Goal: Information Seeking & Learning: Learn about a topic

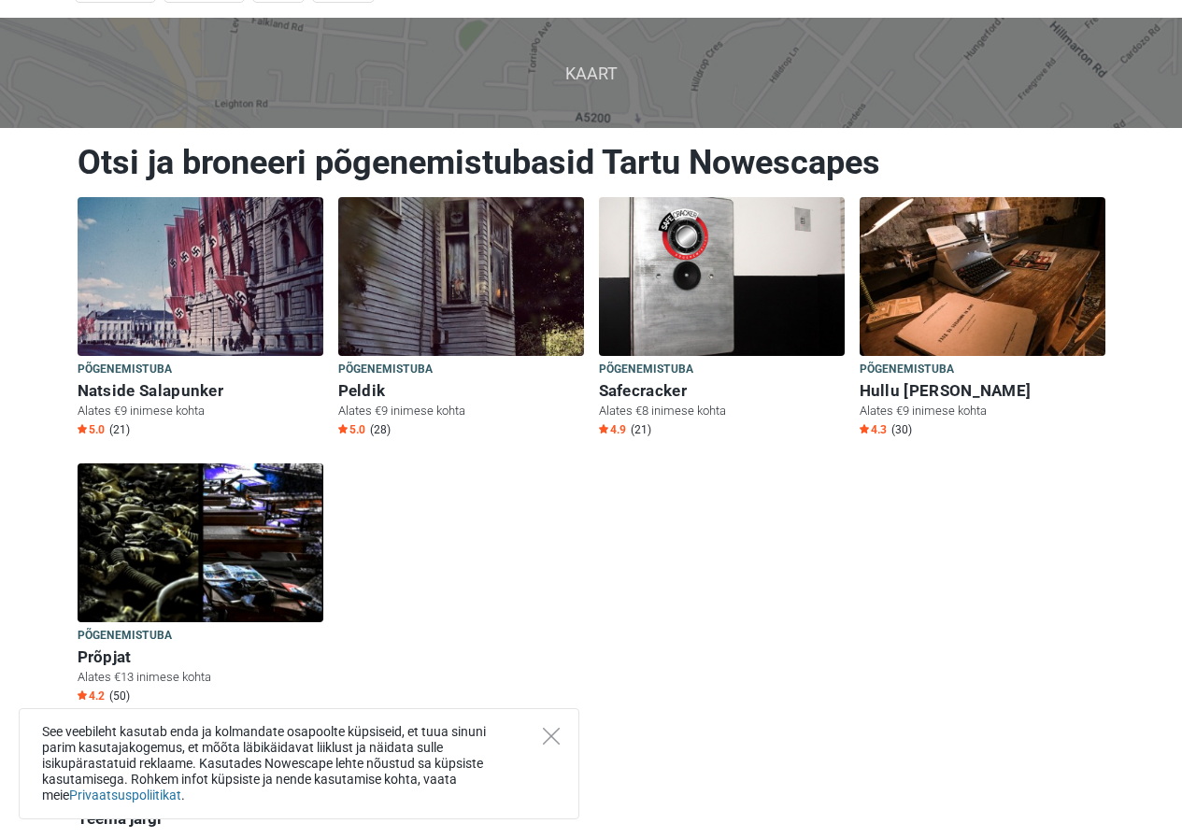
scroll to position [187, 0]
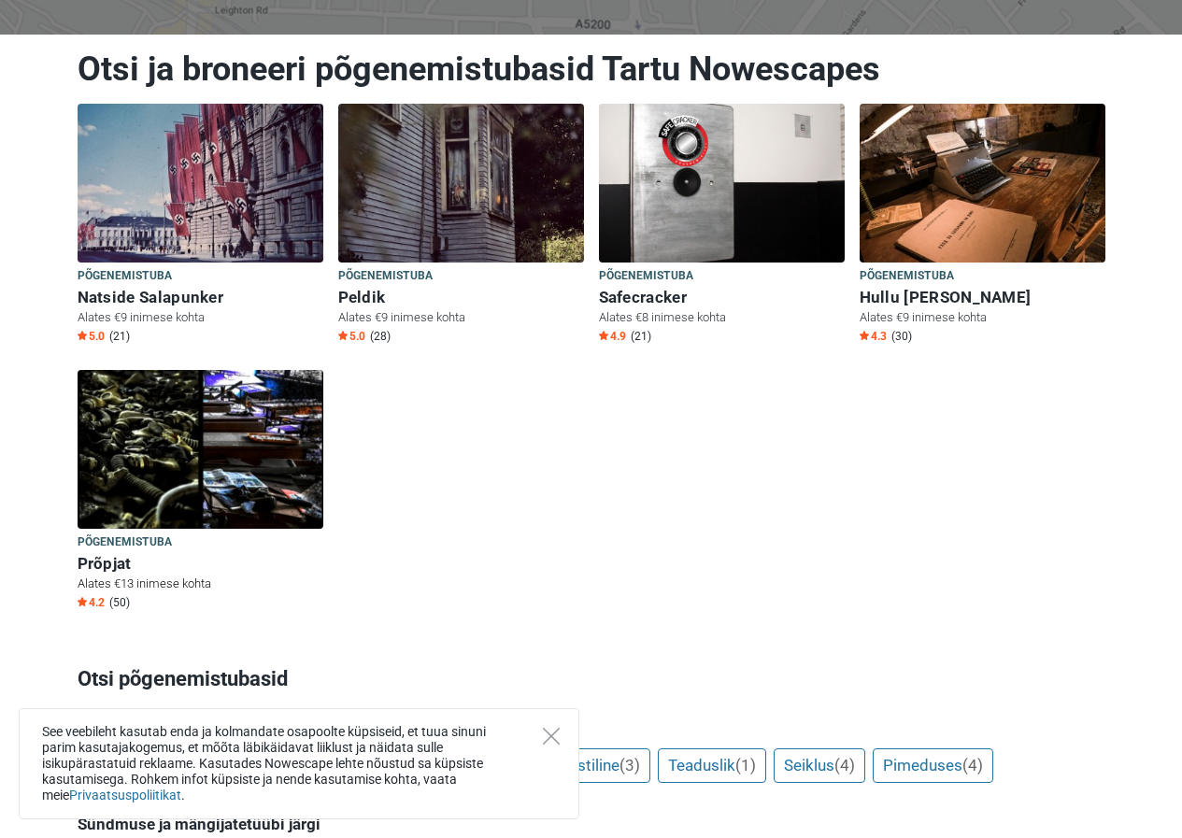
click at [208, 496] on img at bounding box center [201, 449] width 246 height 159
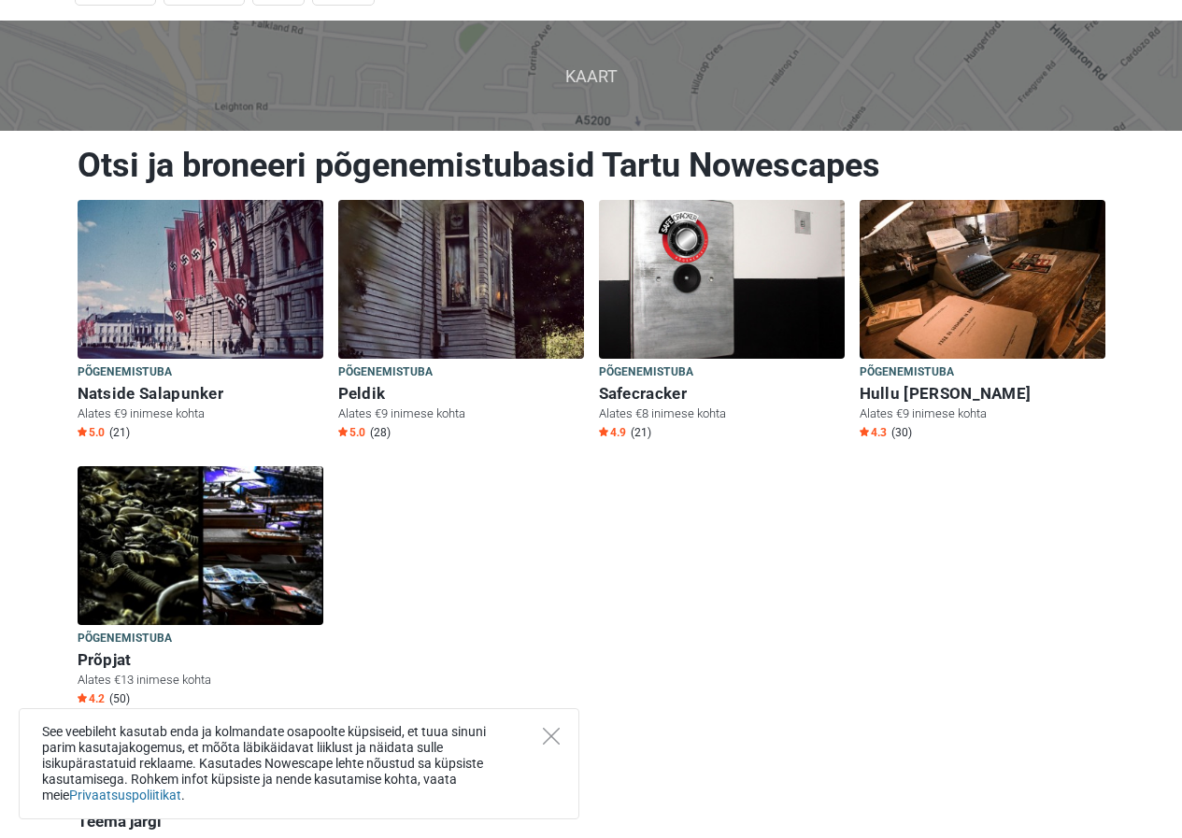
scroll to position [0, 0]
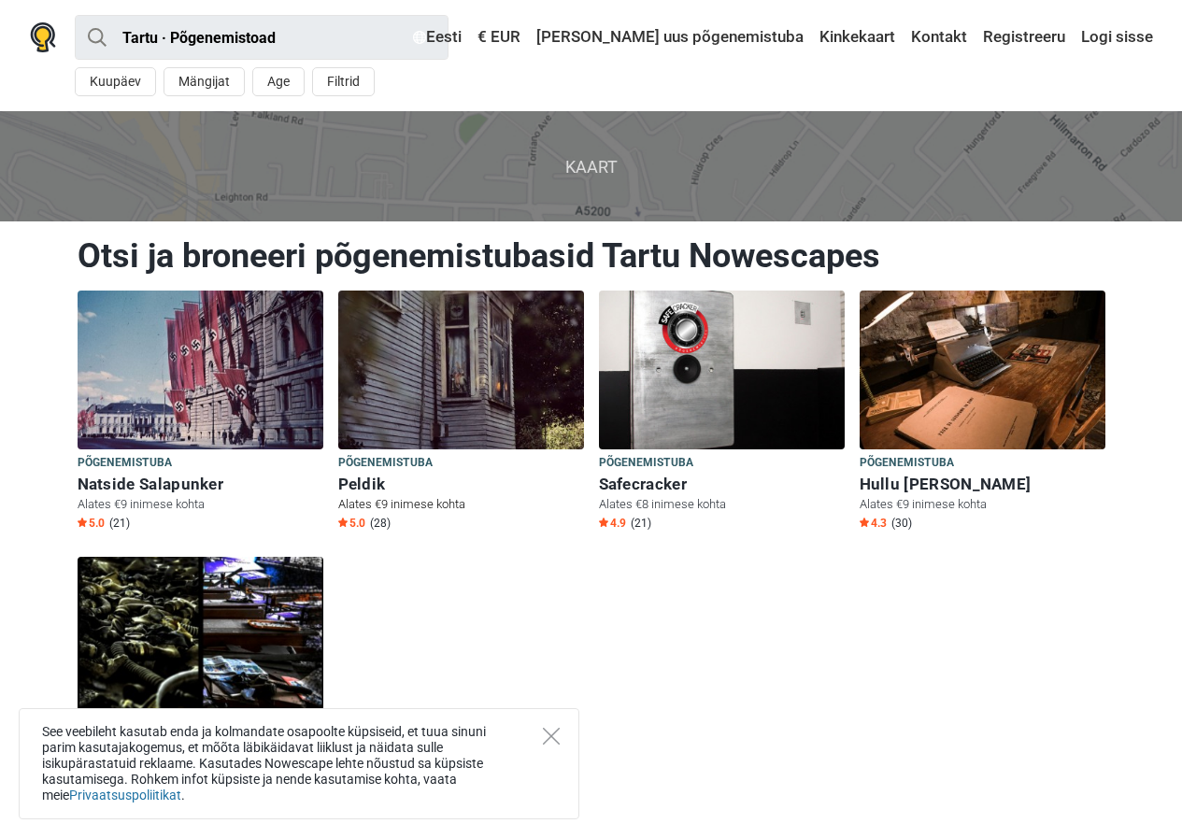
click at [406, 449] on img at bounding box center [461, 370] width 246 height 159
click at [175, 478] on h6 "Natside Salapunker" at bounding box center [201, 485] width 246 height 20
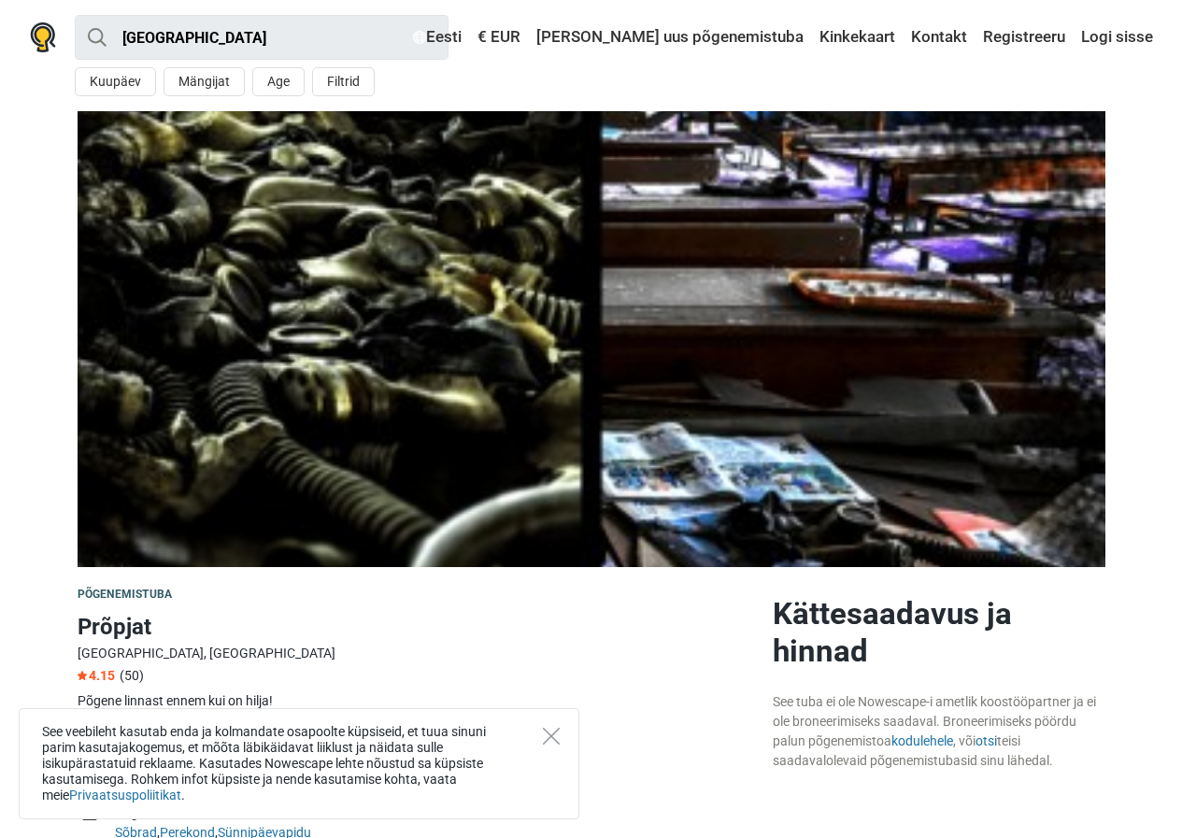
click at [385, 362] on img at bounding box center [592, 339] width 1028 height 456
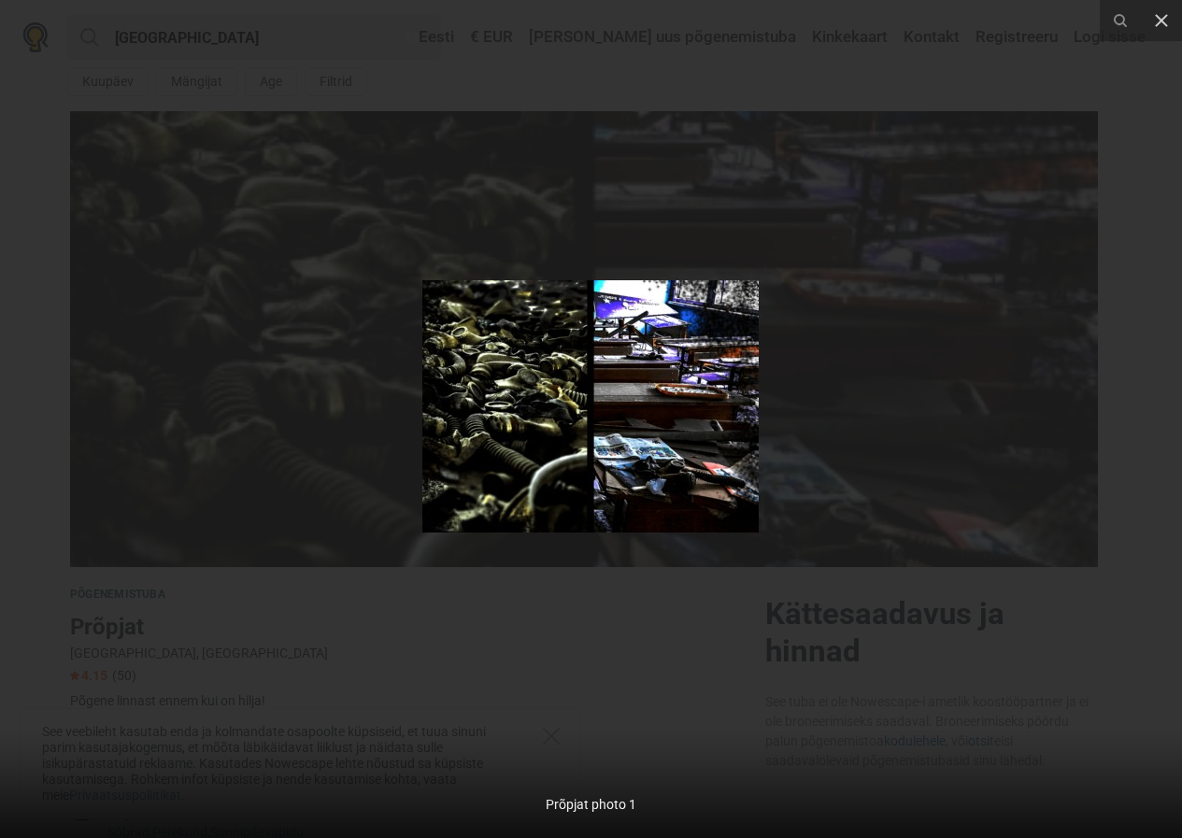
click at [915, 693] on div at bounding box center [591, 419] width 1182 height 838
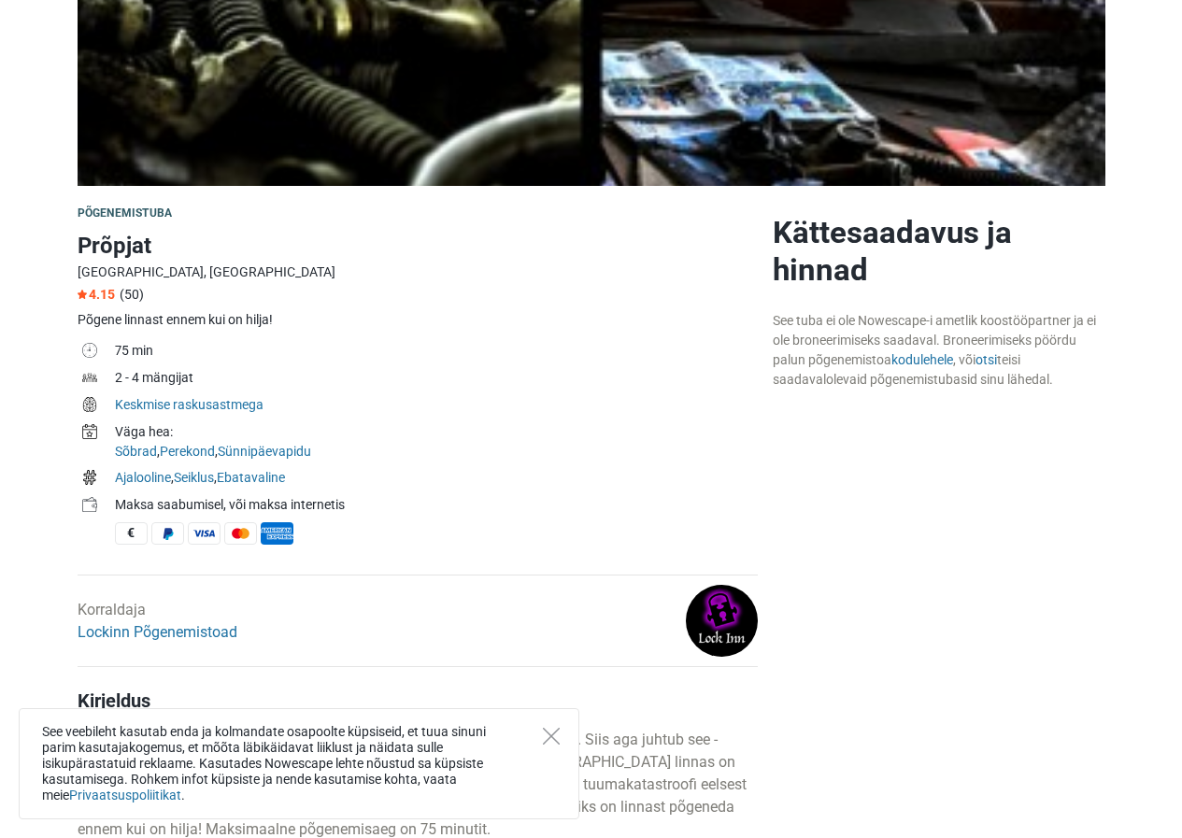
scroll to position [187, 0]
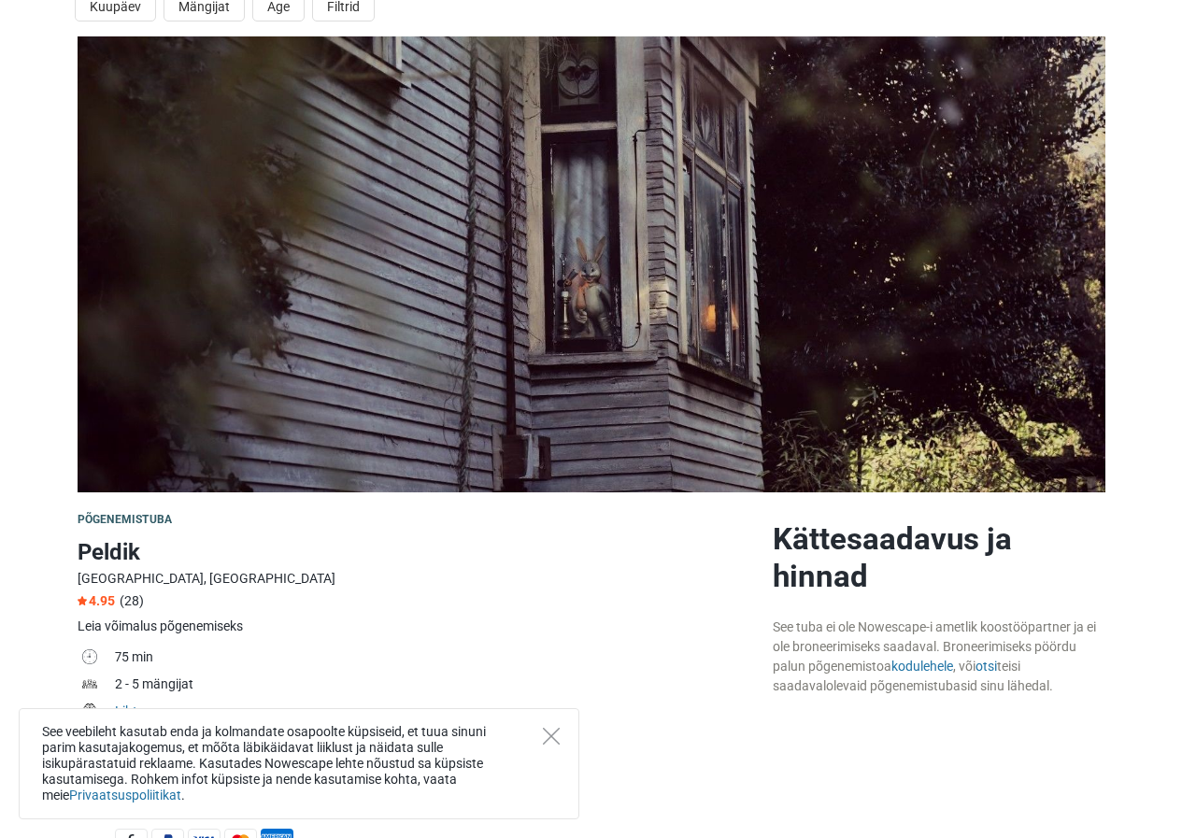
scroll to position [187, 0]
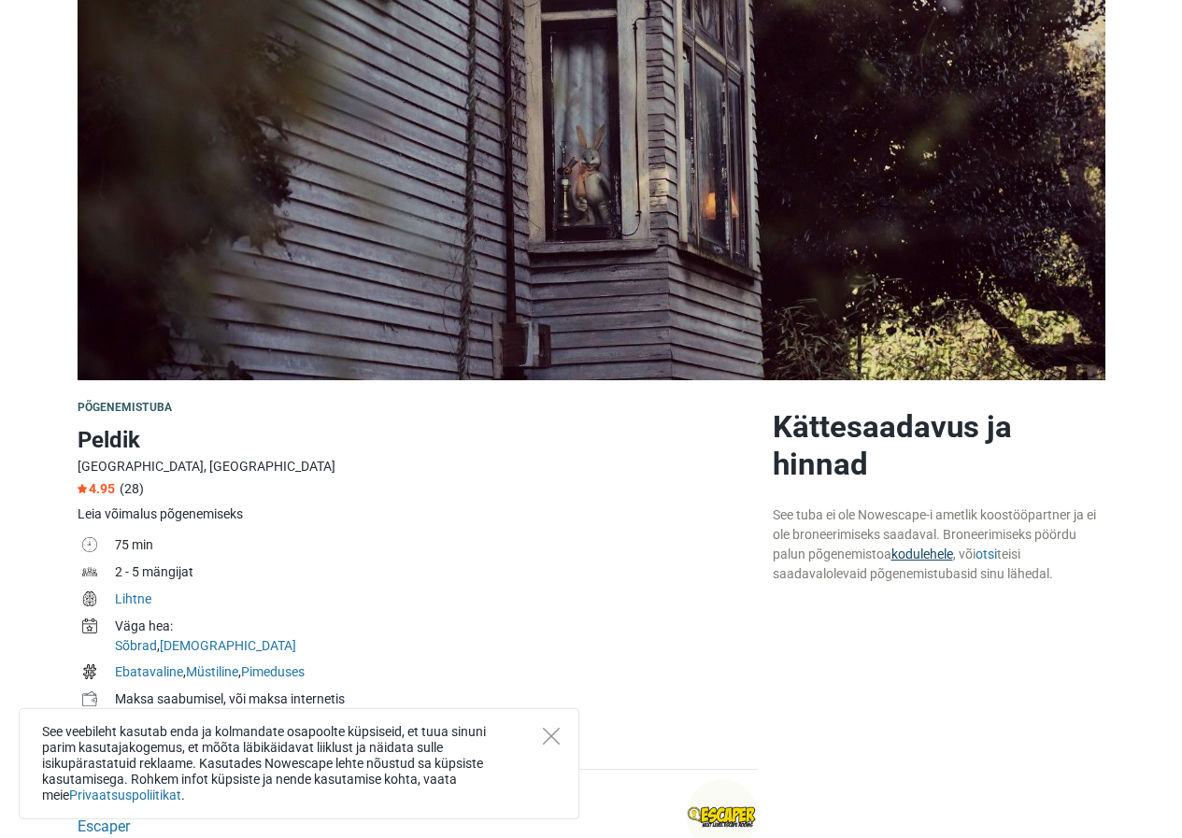
click at [922, 552] on link "kodulehele" at bounding box center [922, 554] width 62 height 15
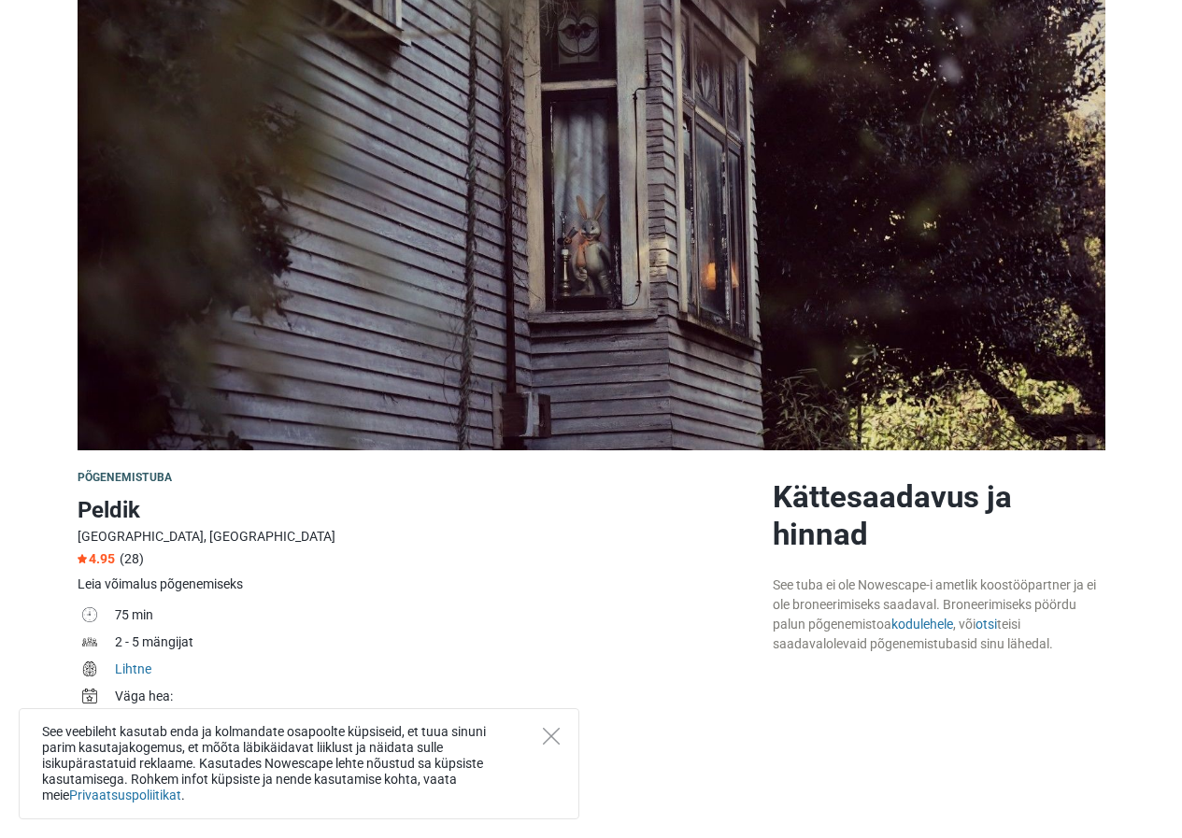
scroll to position [0, 0]
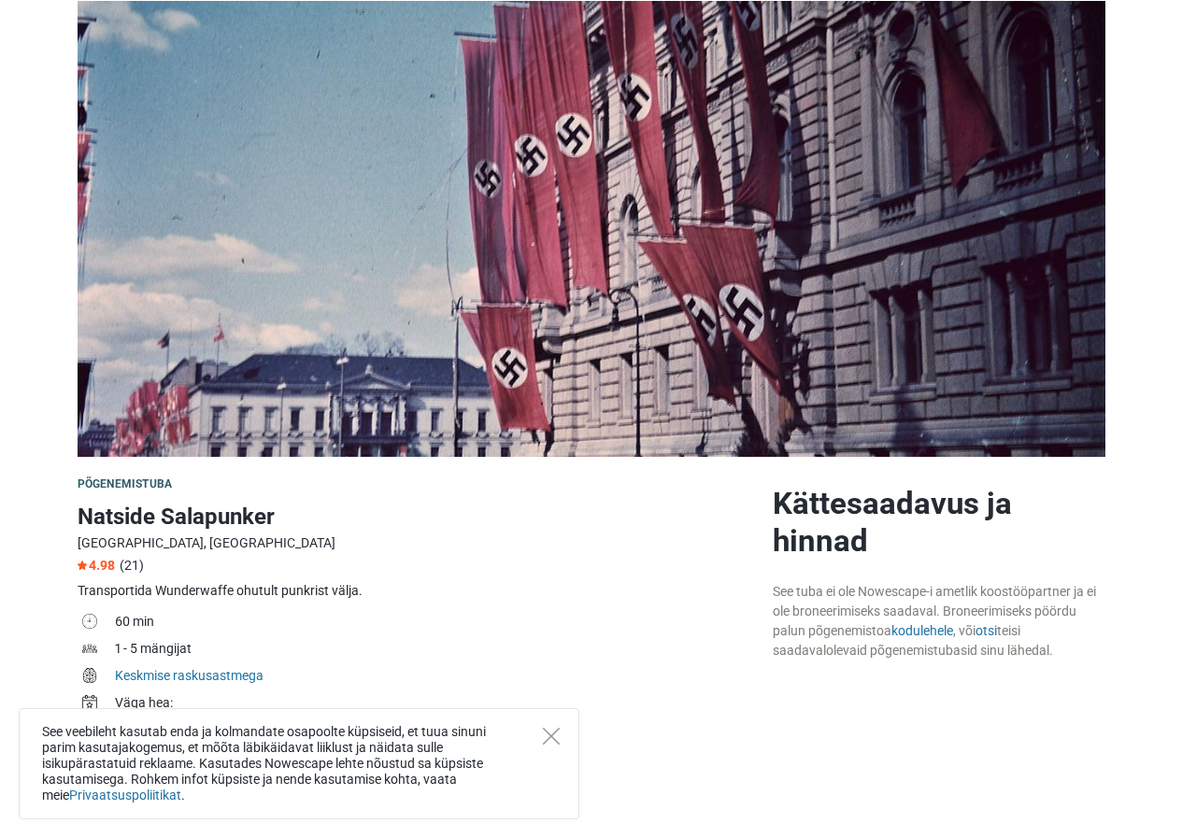
scroll to position [374, 0]
